Goal: Task Accomplishment & Management: Use online tool/utility

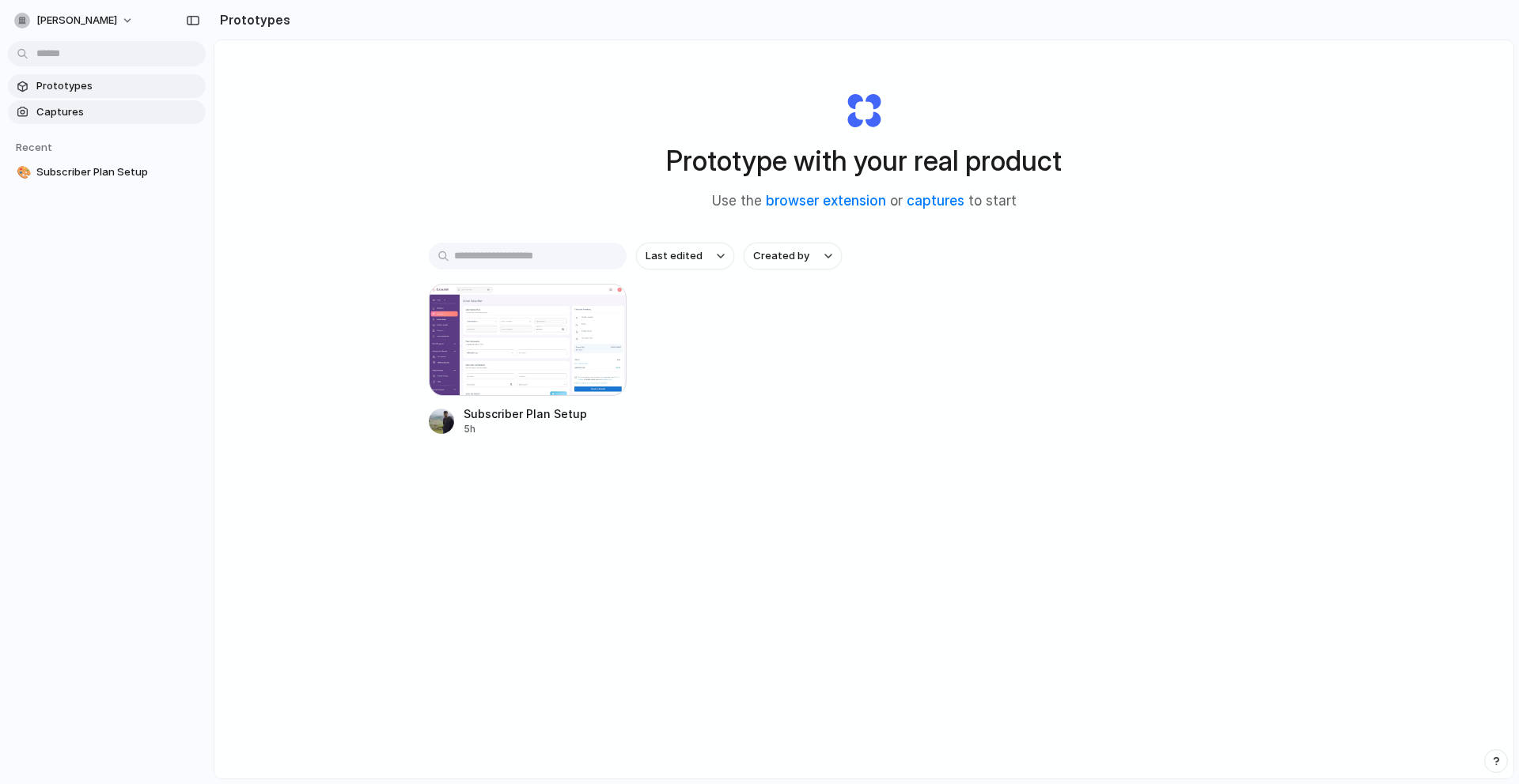
click at [88, 117] on span "Captures" at bounding box center [117, 112] width 163 height 16
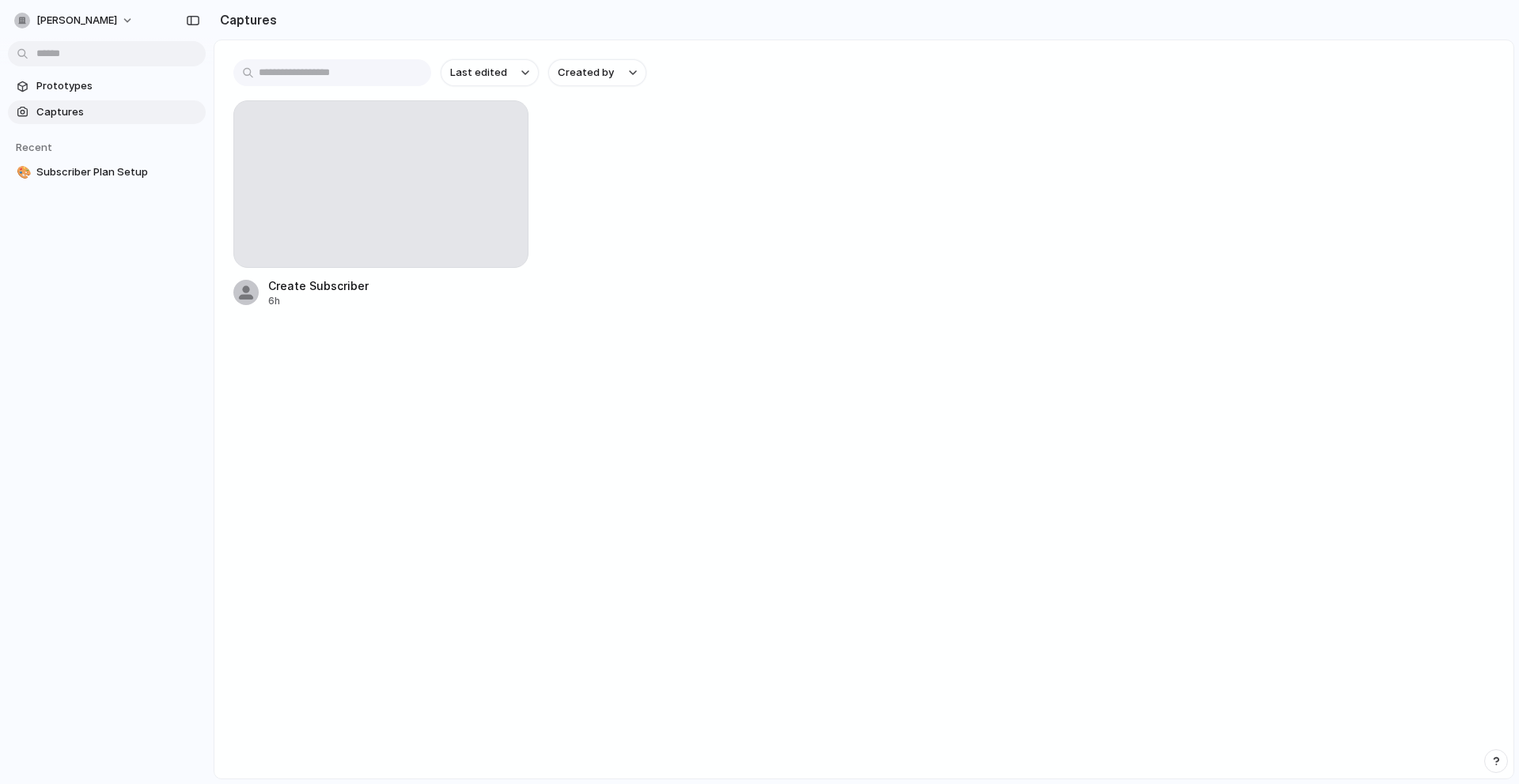
click at [82, 73] on section "Prototypes Captures" at bounding box center [107, 98] width 214 height 53
click at [80, 86] on span "Prototypes" at bounding box center [117, 86] width 163 height 16
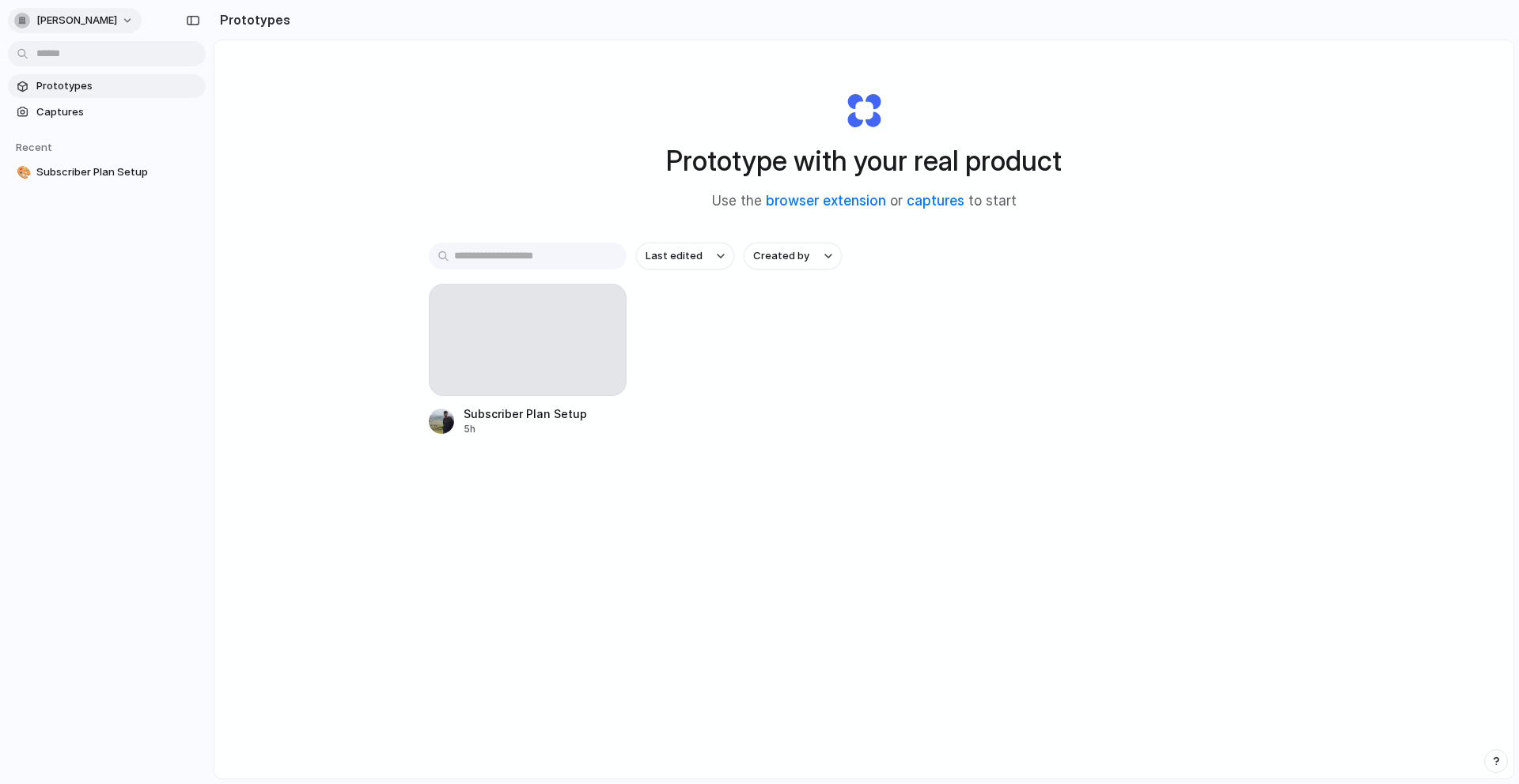
click at [78, 27] on span "[PERSON_NAME]" at bounding box center [77, 21] width 81 height 16
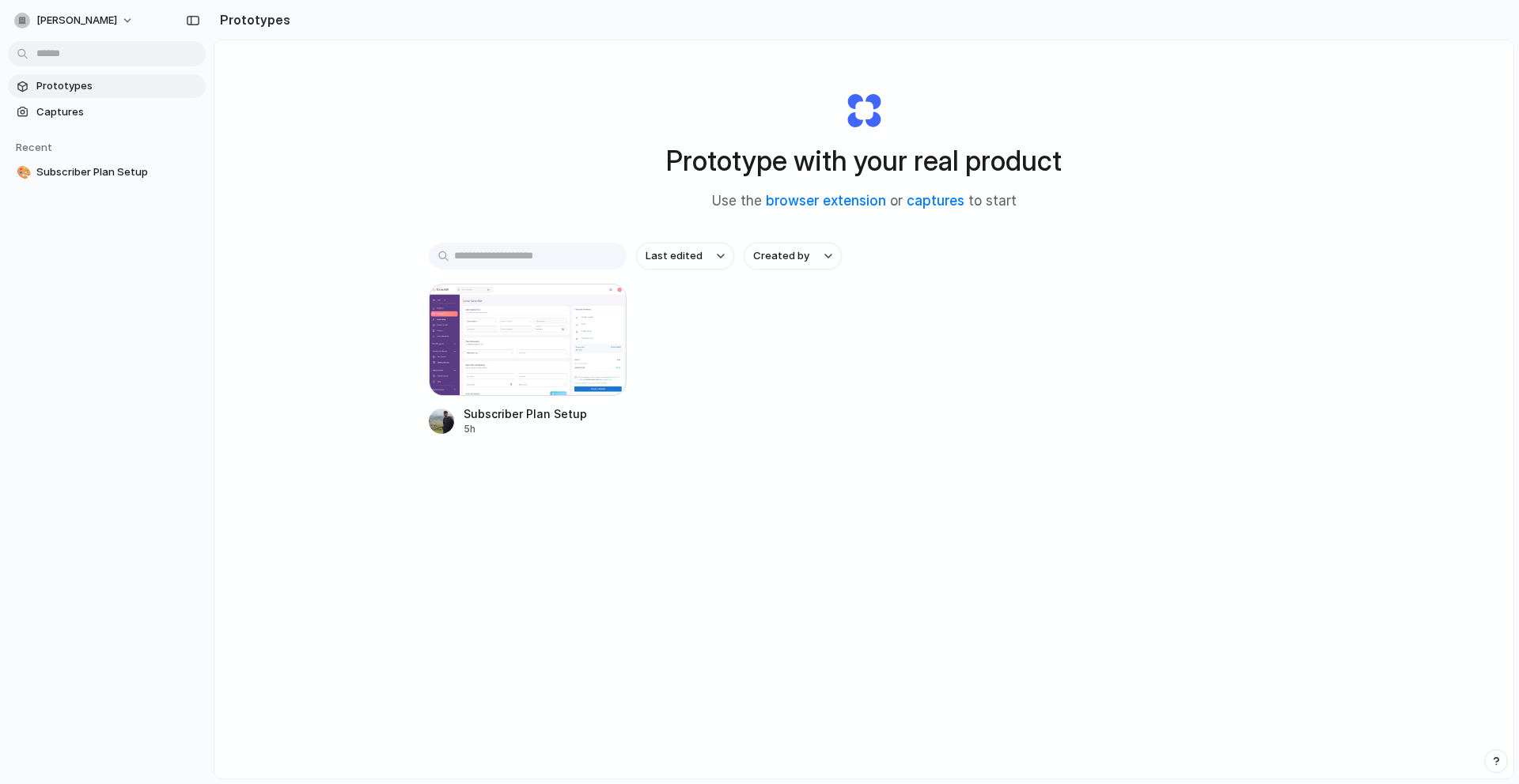
click at [418, 28] on div "Settings Invite members Change theme Sign out" at bounding box center [760, 392] width 1519 height 784
click at [497, 326] on div at bounding box center [528, 340] width 197 height 112
